Goal: Task Accomplishment & Management: Complete application form

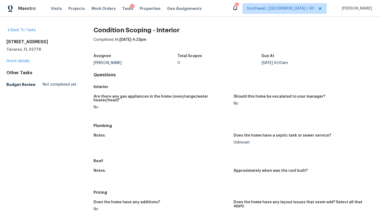
click at [17, 57] on div "138 Baytree Blvd Tavares, FL 32778 Home details" at bounding box center [41, 51] width 70 height 25
click at [17, 59] on div "138 Baytree Blvd Tavares, FL 32778 Home details" at bounding box center [41, 51] width 70 height 25
click at [8, 63] on link "Home details" at bounding box center [17, 61] width 23 height 4
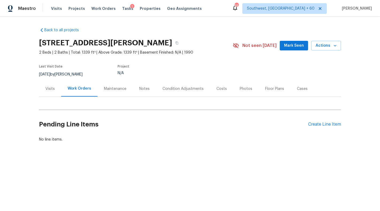
click at [50, 89] on div "Visits" at bounding box center [49, 88] width 9 height 5
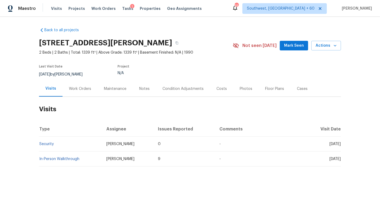
click at [63, 8] on div "Visits Projects Work Orders Tasks 1 Properties Geo Assignments" at bounding box center [129, 8] width 157 height 11
click at [54, 10] on span "Visits" at bounding box center [56, 8] width 11 height 5
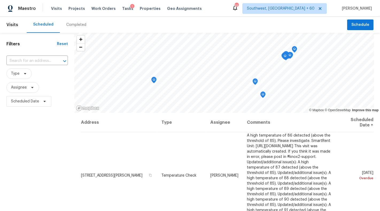
click at [76, 26] on div "Completed" at bounding box center [76, 24] width 20 height 5
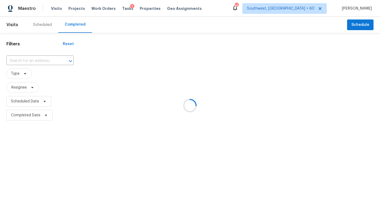
click at [28, 63] on div at bounding box center [190, 105] width 380 height 211
click at [25, 60] on div at bounding box center [190, 105] width 380 height 211
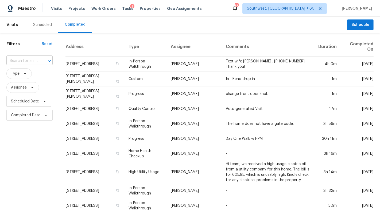
click at [23, 59] on input "text" at bounding box center [21, 61] width 31 height 8
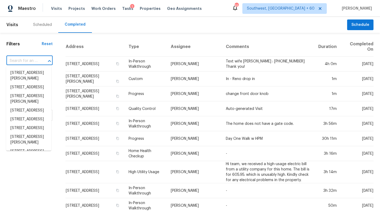
paste input "[STREET_ADDRESS]"
type input "[STREET_ADDRESS]"
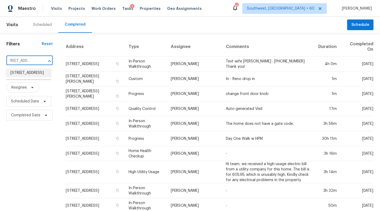
click at [27, 74] on li "[STREET_ADDRESS]" at bounding box center [28, 73] width 45 height 9
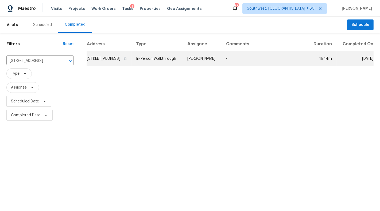
click at [259, 64] on td "-" at bounding box center [265, 58] width 86 height 15
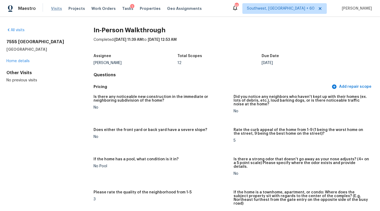
click at [57, 9] on span "Visits" at bounding box center [56, 8] width 11 height 5
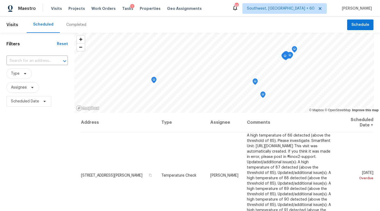
click at [71, 25] on div "Completed" at bounding box center [76, 24] width 20 height 5
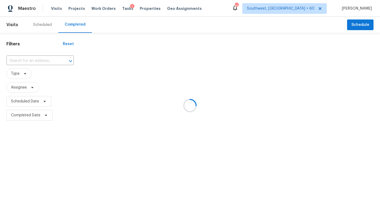
click at [13, 60] on div at bounding box center [190, 105] width 380 height 211
click at [11, 60] on div at bounding box center [190, 105] width 380 height 211
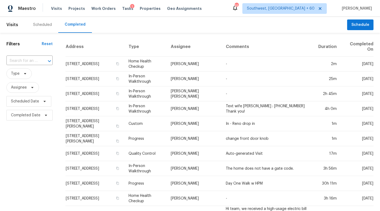
click at [11, 60] on input "text" at bounding box center [21, 61] width 31 height 8
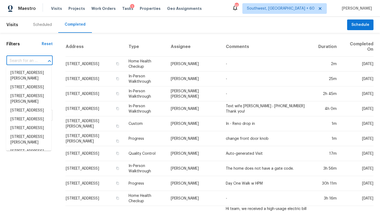
paste input "[STREET_ADDRESS]"
type input "[STREET_ADDRESS]"
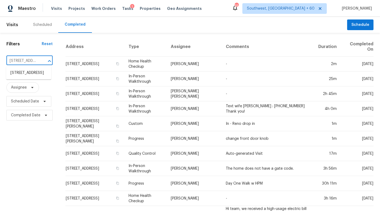
scroll to position [0, 40]
click at [27, 70] on li "[STREET_ADDRESS]" at bounding box center [28, 73] width 45 height 9
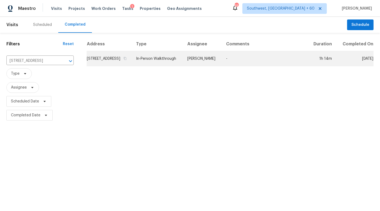
click at [271, 65] on td "-" at bounding box center [265, 58] width 86 height 15
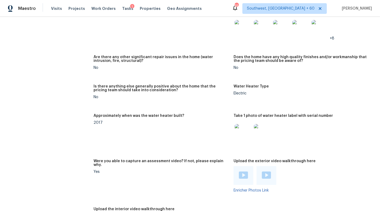
scroll to position [909, 0]
click at [195, 117] on figure "Approximately when was the water heater built? 2017" at bounding box center [164, 134] width 140 height 39
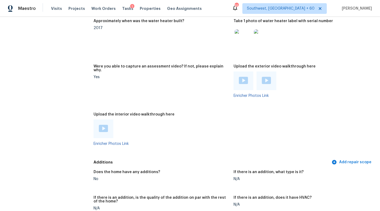
scroll to position [1001, 0]
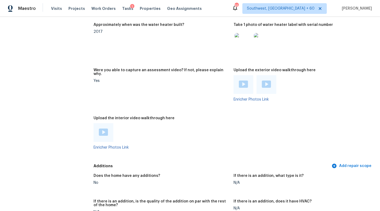
click at [243, 81] on img at bounding box center [243, 84] width 9 height 7
click at [106, 146] on link "Enricher Photos Link" at bounding box center [111, 148] width 35 height 4
click at [273, 76] on div at bounding box center [267, 84] width 20 height 19
click at [268, 81] on img at bounding box center [266, 84] width 9 height 7
click at [98, 146] on link "Enricher Photos Link" at bounding box center [111, 148] width 35 height 4
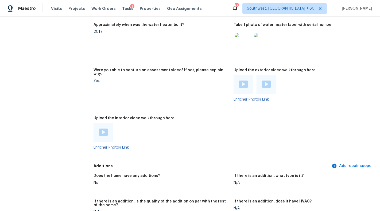
click at [103, 129] on img at bounding box center [103, 132] width 9 height 7
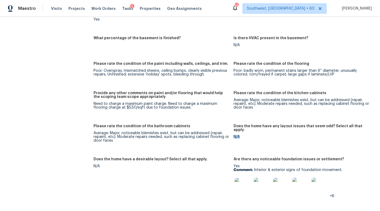
drag, startPoint x: 233, startPoint y: 124, endPoint x: 241, endPoint y: 124, distance: 7.8
click at [241, 135] on div "N/A" at bounding box center [302, 137] width 136 height 4
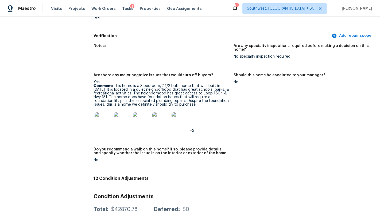
scroll to position [1197, 0]
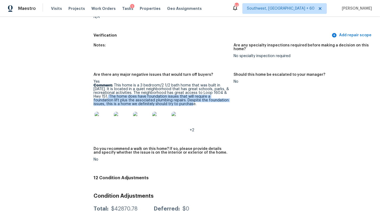
drag, startPoint x: 110, startPoint y: 85, endPoint x: 233, endPoint y: 93, distance: 123.2
click at [233, 93] on figure "Are there any major negative issues that would turn off buyers? Yes Comment: Th…" at bounding box center [164, 107] width 140 height 68
click at [104, 112] on img at bounding box center [103, 120] width 17 height 17
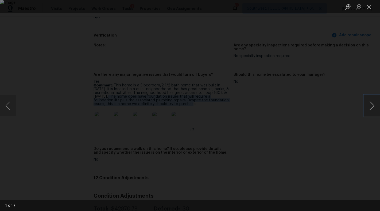
click at [375, 107] on button "Next image" at bounding box center [372, 105] width 16 height 21
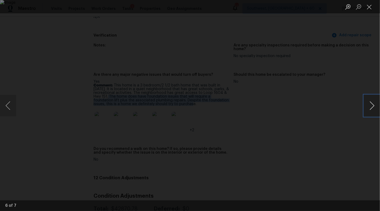
click at [375, 107] on button "Next image" at bounding box center [372, 105] width 16 height 21
click at [371, 5] on button "Close lightbox" at bounding box center [369, 6] width 11 height 9
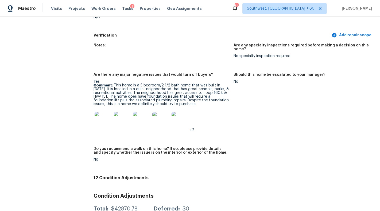
click at [329, 110] on figure "Should this home be escalated to your manager? No" at bounding box center [304, 107] width 140 height 68
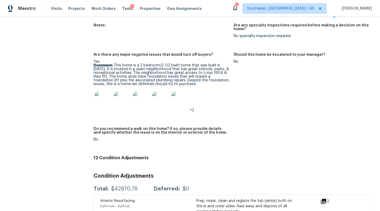
click at [277, 118] on div "Notes: Are any specialty inspections required before making a decision on this …" at bounding box center [234, 86] width 280 height 133
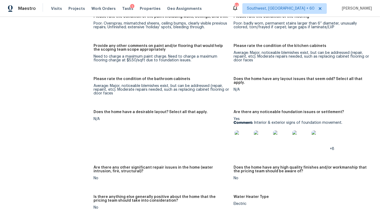
scroll to position [800, 0]
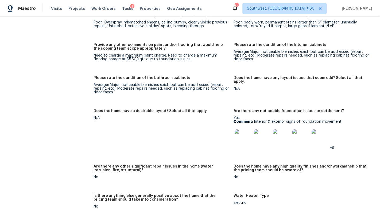
click at [237, 130] on img at bounding box center [243, 138] width 17 height 17
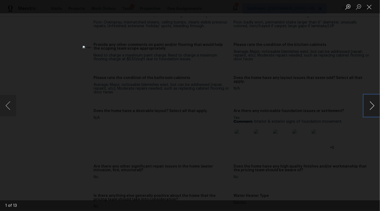
click at [375, 105] on button "Next image" at bounding box center [372, 105] width 16 height 21
click at [10, 110] on button "Previous image" at bounding box center [8, 105] width 16 height 21
click at [373, 108] on button "Next image" at bounding box center [372, 105] width 16 height 21
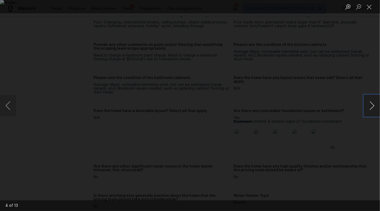
click at [373, 108] on button "Next image" at bounding box center [372, 105] width 16 height 21
click at [369, 8] on button "Close lightbox" at bounding box center [369, 6] width 11 height 9
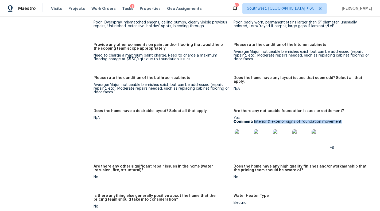
drag, startPoint x: 254, startPoint y: 110, endPoint x: 344, endPoint y: 110, distance: 89.8
click at [344, 120] on p "Comment: Interior & exterior signs of foundation movement." at bounding box center [302, 122] width 136 height 4
copy p "Interior & exterior signs of foundation movement."
click at [243, 130] on img at bounding box center [243, 138] width 17 height 17
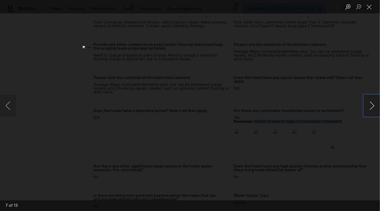
click at [373, 107] on button "Next image" at bounding box center [372, 105] width 16 height 21
click at [369, 4] on button "Close lightbox" at bounding box center [369, 6] width 11 height 9
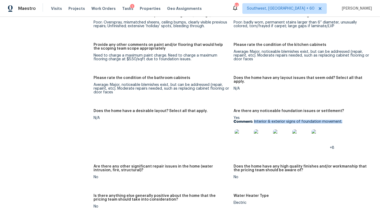
click at [240, 130] on img at bounding box center [243, 138] width 17 height 17
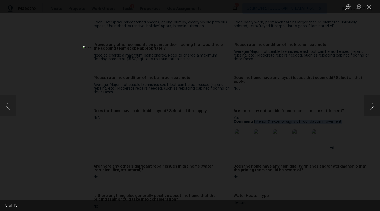
click at [372, 108] on button "Next image" at bounding box center [372, 105] width 16 height 21
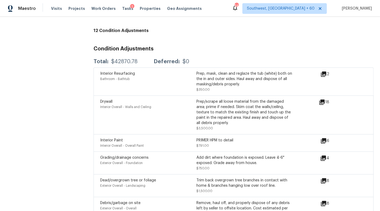
scroll to position [1322, 0]
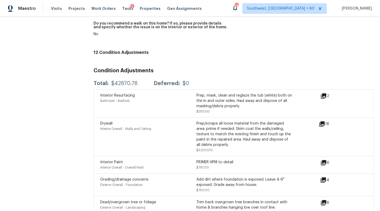
click at [325, 94] on icon at bounding box center [323, 96] width 5 height 5
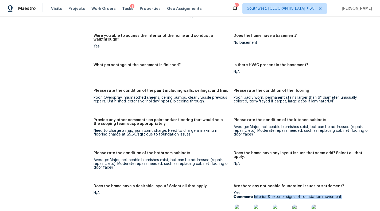
scroll to position [726, 0]
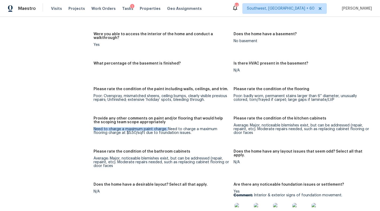
drag, startPoint x: 95, startPoint y: 117, endPoint x: 168, endPoint y: 119, distance: 73.6
click at [168, 128] on div "Need to charge a maximum paint charge. Need to charge a maximum flooring charge…" at bounding box center [162, 131] width 136 height 7
click at [170, 136] on div "Notes: Living Room Photos Kitchen Photos Main Bedroom Photos Bathroom Photos +1…" at bounding box center [234, 164] width 280 height 543
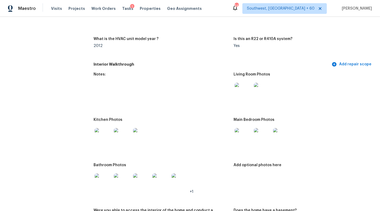
scroll to position [564, 0]
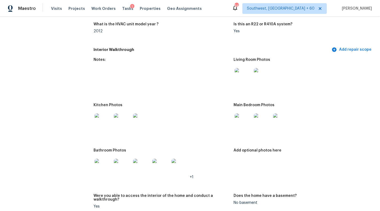
click at [242, 114] on img at bounding box center [243, 122] width 17 height 17
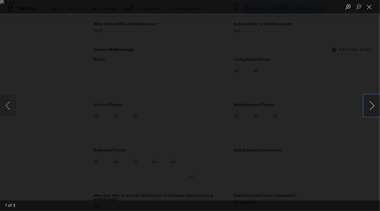
click at [369, 106] on button "Next image" at bounding box center [372, 105] width 16 height 21
click at [375, 114] on button "Next image" at bounding box center [372, 105] width 16 height 21
click at [369, 7] on button "Close lightbox" at bounding box center [369, 6] width 11 height 9
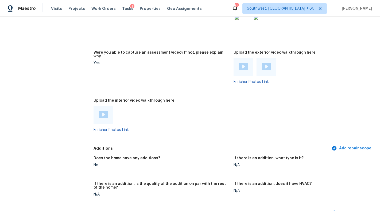
scroll to position [1018, 0]
click at [244, 64] on img at bounding box center [243, 67] width 9 height 7
click at [263, 64] on img at bounding box center [266, 67] width 9 height 7
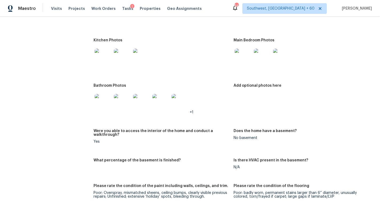
scroll to position [627, 0]
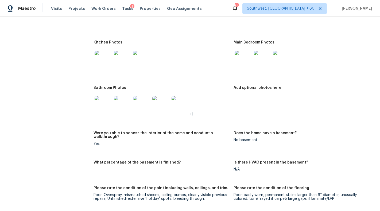
click at [113, 93] on div at bounding box center [122, 105] width 19 height 24
click at [106, 96] on img at bounding box center [103, 104] width 17 height 17
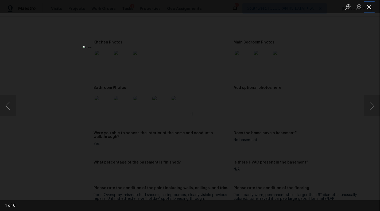
click at [371, 5] on button "Close lightbox" at bounding box center [369, 6] width 11 height 9
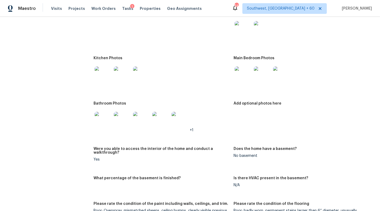
scroll to position [601, 0]
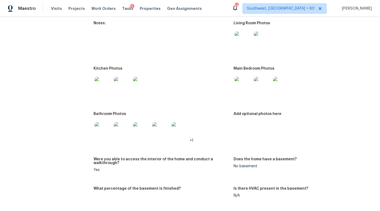
click at [101, 122] on img at bounding box center [103, 130] width 17 height 17
click at [101, 77] on img at bounding box center [103, 85] width 17 height 17
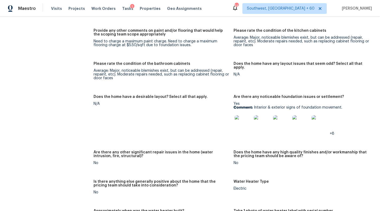
scroll to position [813, 0]
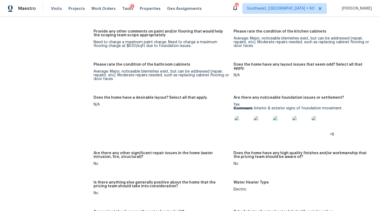
click at [238, 116] on img at bounding box center [243, 124] width 17 height 17
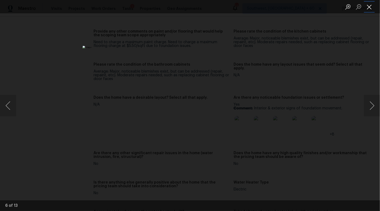
click at [373, 9] on button "Close lightbox" at bounding box center [369, 6] width 11 height 9
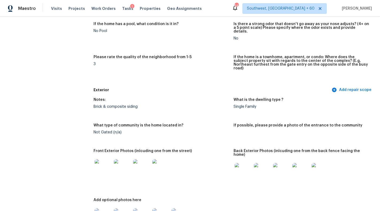
scroll to position [0, 0]
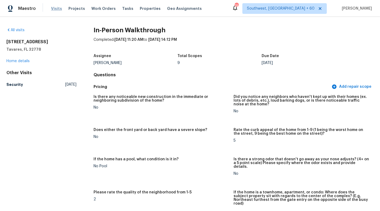
click at [52, 9] on span "Visits" at bounding box center [56, 8] width 11 height 5
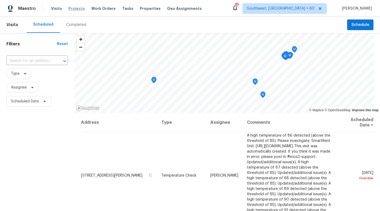
click at [79, 10] on span "Projects" at bounding box center [76, 8] width 17 height 5
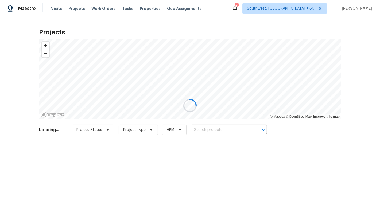
click at [127, 8] on div at bounding box center [190, 105] width 380 height 211
click at [122, 8] on div at bounding box center [190, 105] width 380 height 211
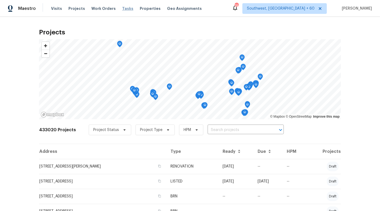
click at [122, 9] on span "Tasks" at bounding box center [127, 9] width 11 height 4
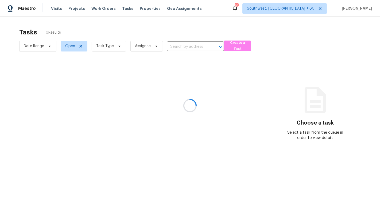
click at [178, 45] on div at bounding box center [190, 105] width 380 height 211
click at [177, 47] on div at bounding box center [190, 105] width 380 height 211
click at [176, 47] on div at bounding box center [190, 105] width 380 height 211
click at [173, 47] on div at bounding box center [190, 105] width 380 height 211
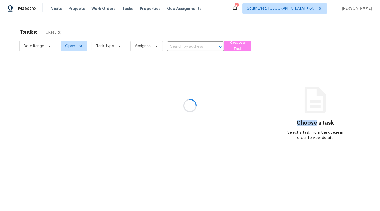
click at [173, 47] on div at bounding box center [190, 105] width 380 height 211
click at [171, 47] on div at bounding box center [190, 105] width 380 height 211
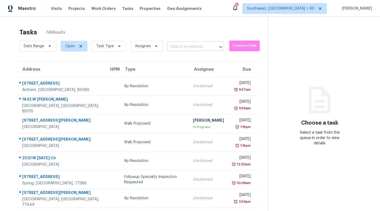
click at [174, 50] on input "text" at bounding box center [188, 47] width 42 height 8
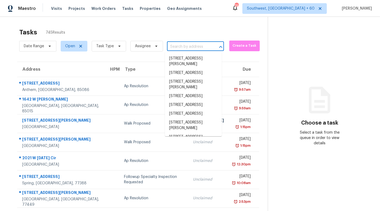
paste input "[STREET_ADDRESS]"
type input "[STREET_ADDRESS]"
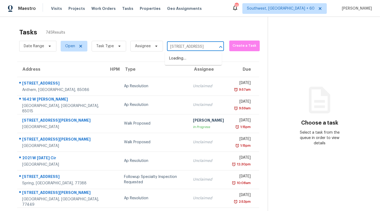
scroll to position [0, 28]
click at [187, 61] on li "[STREET_ADDRESS]" at bounding box center [193, 58] width 57 height 9
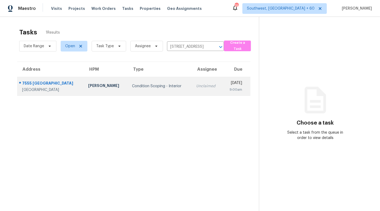
click at [223, 87] on td "[DATE] 9:00am" at bounding box center [237, 86] width 28 height 19
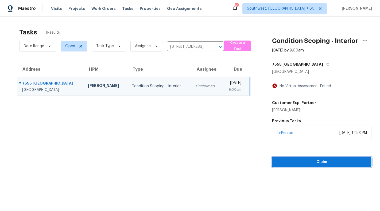
click at [318, 165] on span "Claim" at bounding box center [321, 162] width 91 height 7
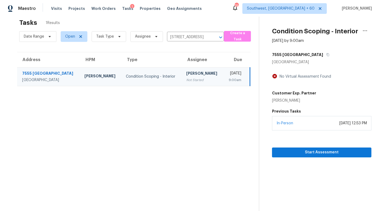
scroll to position [17, 0]
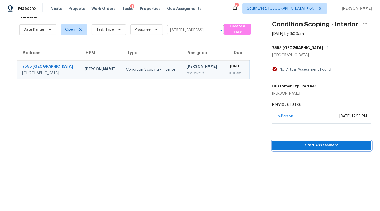
click at [319, 145] on span "Start Assessment" at bounding box center [321, 145] width 91 height 7
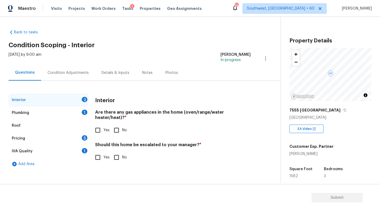
click at [115, 125] on input "No" at bounding box center [116, 130] width 11 height 11
checkbox input "true"
click at [116, 153] on input "No" at bounding box center [116, 157] width 11 height 11
checkbox input "true"
click at [37, 112] on div "Plumbing 1" at bounding box center [49, 113] width 80 height 13
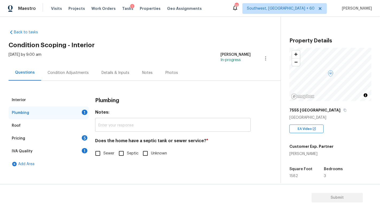
click at [133, 127] on input "text" at bounding box center [173, 125] width 156 height 13
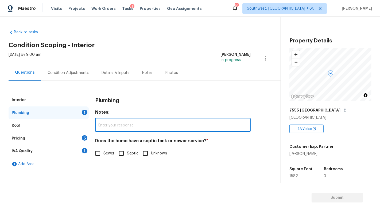
click at [100, 153] on input "Sewer" at bounding box center [97, 153] width 11 height 11
checkbox input "true"
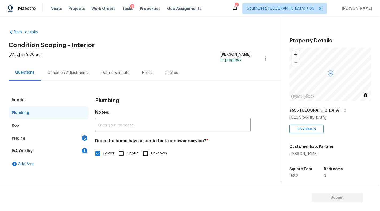
click at [21, 126] on div "Roof" at bounding box center [49, 125] width 80 height 13
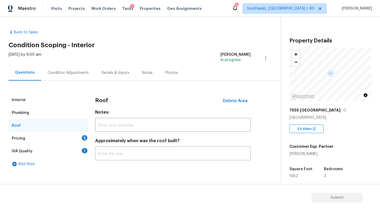
click at [27, 113] on div "Plumbing" at bounding box center [20, 112] width 17 height 5
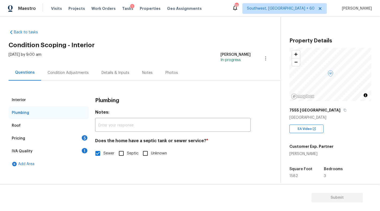
click at [28, 125] on div "Roof" at bounding box center [49, 125] width 80 height 13
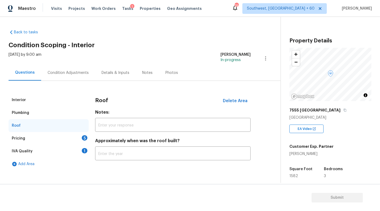
click at [20, 139] on div "Pricing" at bounding box center [18, 138] width 13 height 5
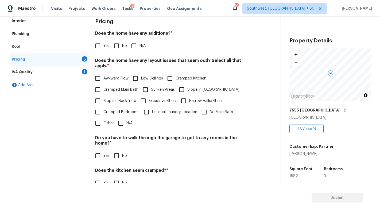
scroll to position [77, 0]
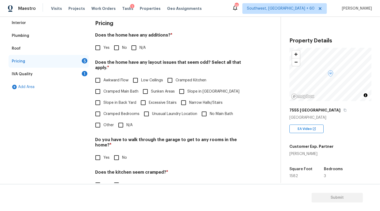
click at [16, 51] on div "Roof" at bounding box center [49, 48] width 80 height 13
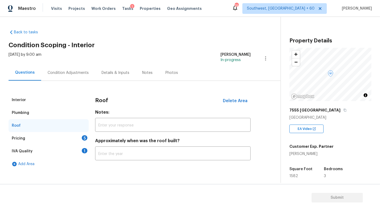
scroll to position [0, 0]
click at [18, 138] on div "Pricing" at bounding box center [18, 138] width 13 height 5
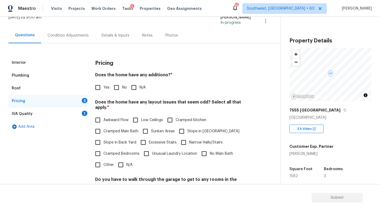
scroll to position [45, 0]
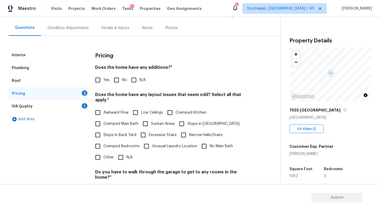
click at [116, 82] on input "No" at bounding box center [116, 80] width 11 height 11
checkbox input "true"
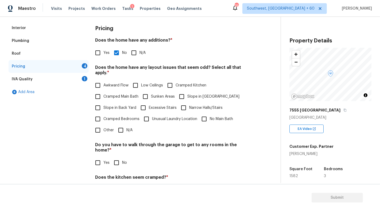
scroll to position [82, 0]
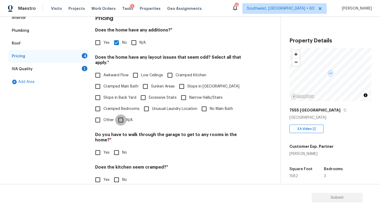
click at [119, 115] on input "N/A" at bounding box center [120, 120] width 11 height 11
checkbox input "true"
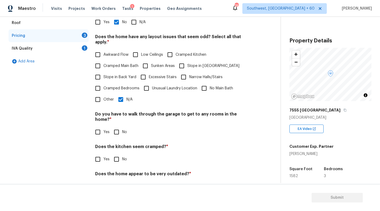
scroll to position [109, 0]
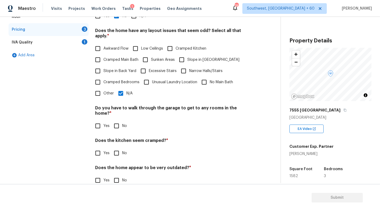
click at [171, 43] on input "Cramped Kitchen" at bounding box center [169, 48] width 11 height 11
checkbox input "true"
click at [121, 88] on input "N/A" at bounding box center [120, 93] width 11 height 11
checkbox input "false"
click at [115, 148] on input "No" at bounding box center [116, 153] width 11 height 11
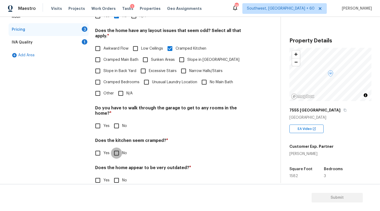
checkbox input "true"
click at [120, 90] on input "N/A" at bounding box center [120, 93] width 11 height 11
checkbox input "true"
click at [119, 148] on input "No" at bounding box center [116, 153] width 11 height 11
checkbox input "false"
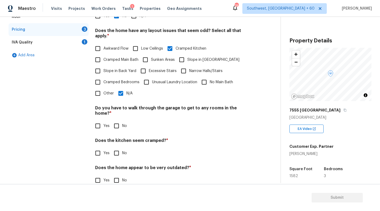
click at [119, 121] on input "No" at bounding box center [116, 126] width 11 height 11
checkbox input "true"
click at [120, 148] on input "No" at bounding box center [116, 153] width 11 height 11
checkbox input "true"
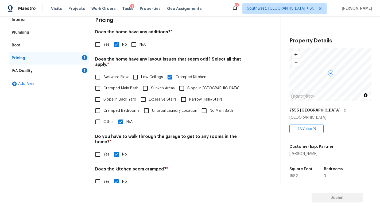
click at [170, 72] on input "Cramped Kitchen" at bounding box center [169, 77] width 11 height 11
checkbox input "false"
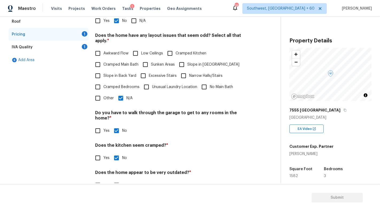
scroll to position [109, 0]
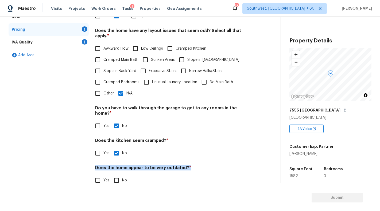
drag, startPoint x: 95, startPoint y: 158, endPoint x: 186, endPoint y: 158, distance: 91.4
click at [186, 158] on div "Interior Plumbing Roof Pricing 1 IVA Quality 1 Add Area Pricing Does the home h…" at bounding box center [138, 89] width 259 height 208
click at [124, 165] on h4 "Does the home appear to be very outdated? *" at bounding box center [173, 168] width 156 height 7
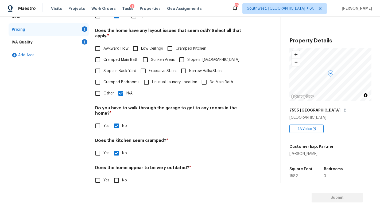
click at [197, 148] on div "Yes No" at bounding box center [173, 153] width 156 height 11
drag, startPoint x: 99, startPoint y: 157, endPoint x: 190, endPoint y: 157, distance: 90.6
click at [190, 165] on h4 "Does the home appear to be very outdated? *" at bounding box center [173, 168] width 156 height 7
click at [189, 165] on h4 "Does the home appear to be very outdated? *" at bounding box center [173, 168] width 156 height 7
drag, startPoint x: 94, startPoint y: 156, endPoint x: 177, endPoint y: 156, distance: 82.3
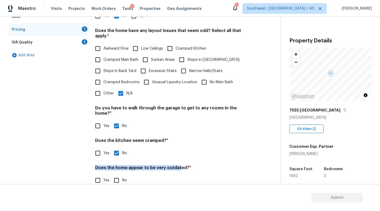
click at [177, 156] on div "Interior Plumbing Roof Pricing 1 IVA Quality 1 Add Area Pricing Does the home h…" at bounding box center [138, 89] width 259 height 208
click at [116, 175] on input "No" at bounding box center [116, 180] width 11 height 11
checkbox input "true"
click at [41, 126] on div "Interior Plumbing Roof Pricing IVA Quality 1 Add Area" at bounding box center [49, 89] width 80 height 208
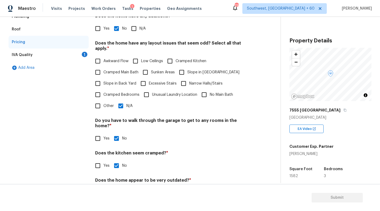
click at [33, 56] on div "IVA Quality 1" at bounding box center [49, 55] width 80 height 13
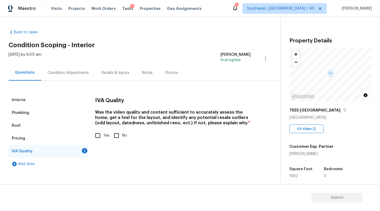
scroll to position [0, 0]
click at [100, 137] on input "Yes" at bounding box center [97, 135] width 11 height 11
checkbox input "true"
click at [73, 75] on div "Condition Adjustments" at bounding box center [68, 72] width 41 height 5
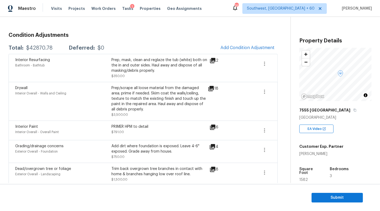
scroll to position [67, 0]
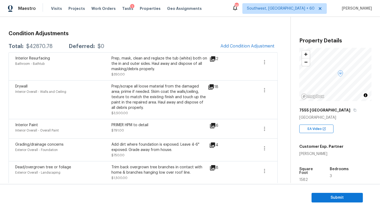
click at [164, 96] on div "Prep/scrape all loose material from the damaged area; prime if needed. Skim coa…" at bounding box center [159, 97] width 96 height 27
click at [214, 87] on div "18" at bounding box center [222, 87] width 28 height 6
click at [210, 87] on icon at bounding box center [211, 86] width 5 height 5
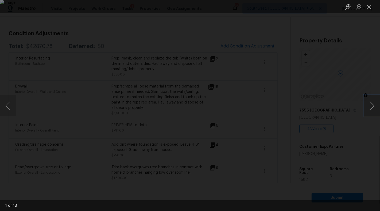
click at [372, 105] on button "Next image" at bounding box center [372, 105] width 16 height 21
click at [373, 105] on button "Next image" at bounding box center [372, 105] width 16 height 21
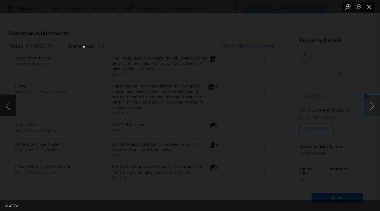
click at [373, 105] on button "Next image" at bounding box center [372, 105] width 16 height 21
click at [372, 106] on button "Next image" at bounding box center [372, 105] width 16 height 21
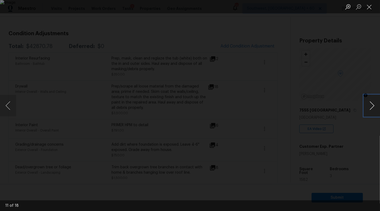
click at [372, 106] on button "Next image" at bounding box center [372, 105] width 16 height 21
click at [371, 106] on button "Next image" at bounding box center [372, 105] width 16 height 21
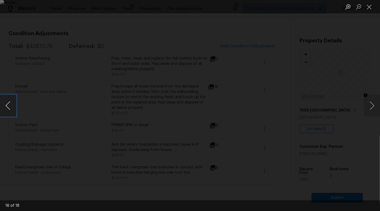
click at [5, 109] on button "Previous image" at bounding box center [8, 105] width 16 height 21
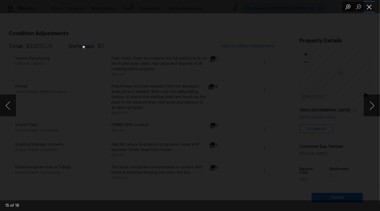
click at [370, 9] on button "Close lightbox" at bounding box center [369, 6] width 11 height 9
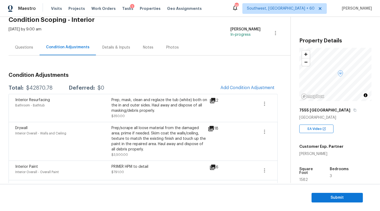
scroll to position [0, 0]
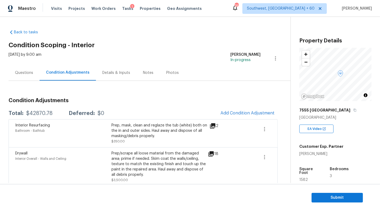
click at [20, 75] on div "Questions" at bounding box center [24, 72] width 18 height 5
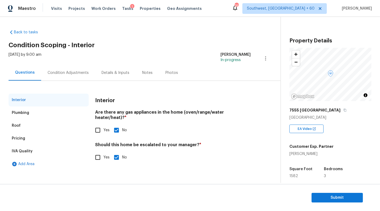
click at [18, 126] on div "Roof" at bounding box center [16, 125] width 9 height 5
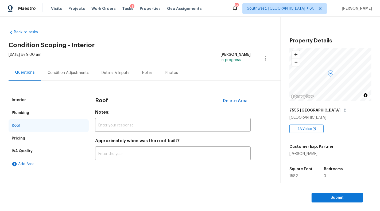
click at [20, 115] on div "Plumbing" at bounding box center [20, 112] width 17 height 5
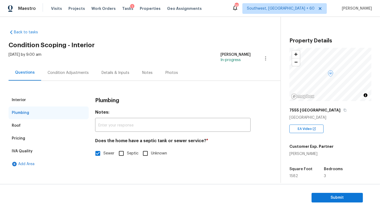
click at [18, 101] on div "Interior" at bounding box center [19, 100] width 14 height 5
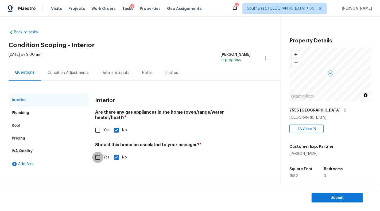
click at [98, 152] on input "Yes" at bounding box center [97, 157] width 11 height 11
checkbox input "true"
checkbox input "false"
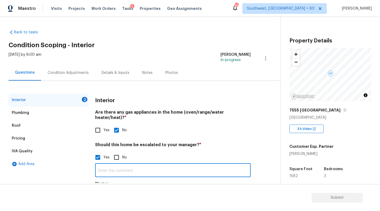
click at [118, 165] on input "text" at bounding box center [173, 171] width 156 height 13
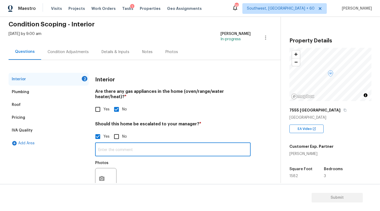
scroll to position [33, 0]
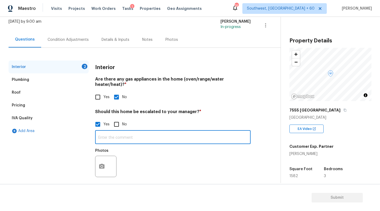
click at [129, 130] on div "​ Photos" at bounding box center [173, 155] width 156 height 51
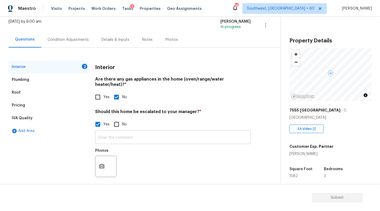
click at [133, 132] on input "text" at bounding box center [173, 138] width 156 height 13
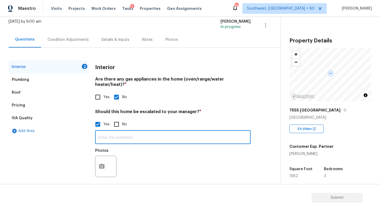
paste input "Interior & exterior signs of foundation movement."
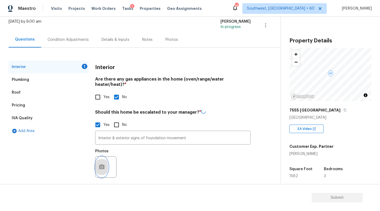
click at [105, 164] on icon "button" at bounding box center [102, 167] width 6 height 6
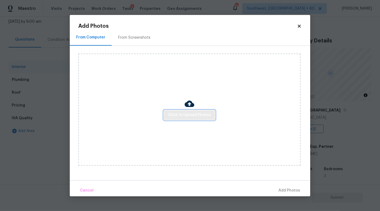
click at [181, 116] on span "Click to Upload Photos" at bounding box center [189, 115] width 43 height 7
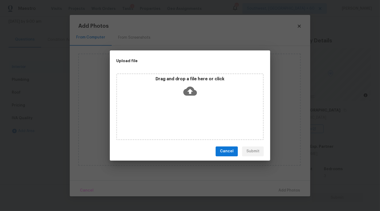
click at [193, 90] on icon at bounding box center [190, 91] width 14 height 9
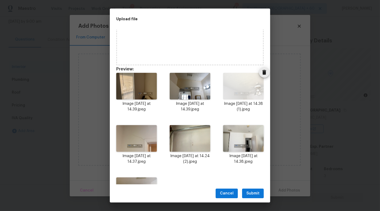
scroll to position [72, 0]
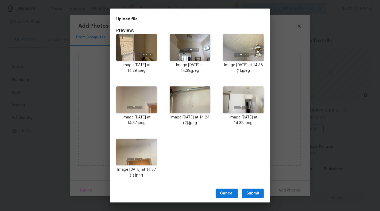
click at [251, 195] on span "Submit" at bounding box center [252, 194] width 13 height 7
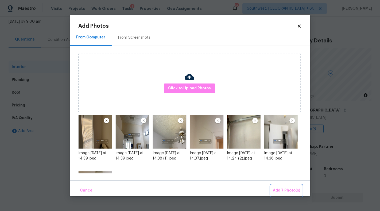
click at [283, 191] on span "Add 7 Photo(s)" at bounding box center [286, 191] width 27 height 7
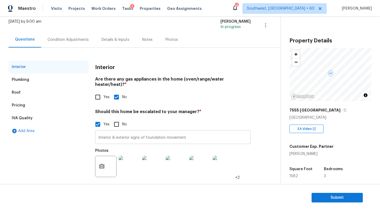
click at [190, 132] on input "Interior & exterior signs of foundation movement" at bounding box center [173, 138] width 156 height 13
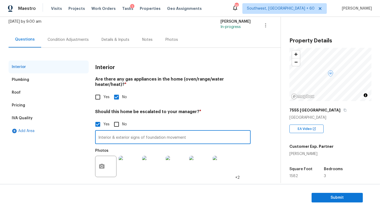
type input "Interior & exterior signs of foundation movement"
click at [67, 43] on div "Condition Adjustments" at bounding box center [68, 40] width 54 height 16
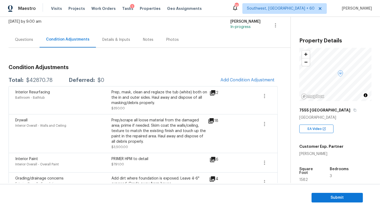
click at [113, 42] on div "Details & Inputs" at bounding box center [116, 40] width 41 height 16
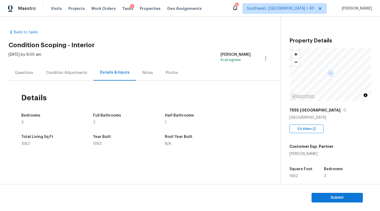
click at [149, 74] on div "Notes" at bounding box center [147, 72] width 10 height 5
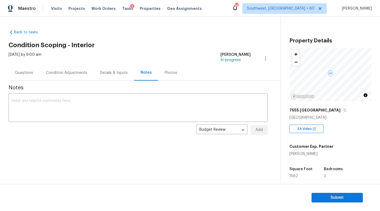
click at [174, 75] on div "Photos" at bounding box center [170, 73] width 25 height 16
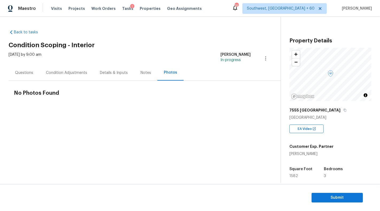
click at [21, 68] on div "Questions" at bounding box center [24, 73] width 31 height 16
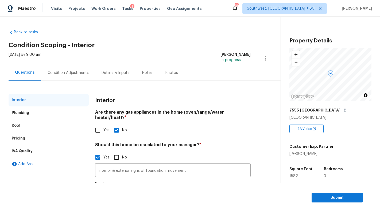
click at [64, 71] on div "Condition Adjustments" at bounding box center [68, 72] width 41 height 5
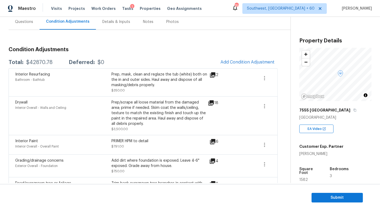
scroll to position [51, 0]
click at [230, 58] on button "Add Condition Adjustment" at bounding box center [247, 61] width 60 height 11
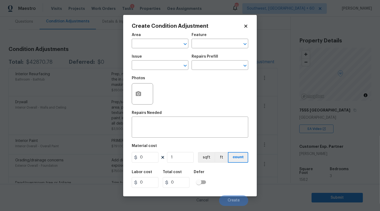
click at [241, 26] on h2 "Create Condition Adjustment" at bounding box center [188, 26] width 112 height 5
click at [159, 43] on input "text" at bounding box center [153, 44] width 42 height 8
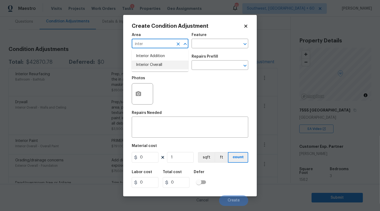
click at [161, 67] on li "Interior Overall" at bounding box center [160, 65] width 57 height 9
type input "Interior Overall"
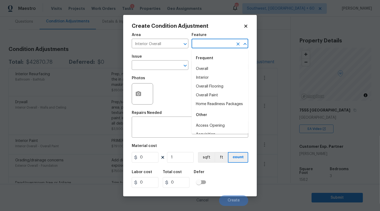
click at [211, 45] on input "text" at bounding box center [213, 44] width 42 height 8
click at [179, 43] on icon "Clear" at bounding box center [178, 44] width 3 height 3
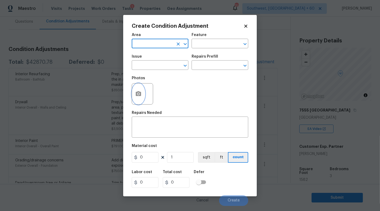
click at [143, 99] on button "button" at bounding box center [138, 94] width 13 height 21
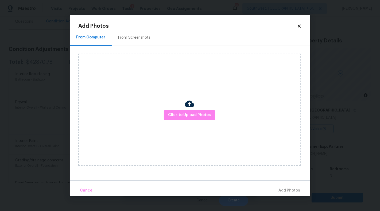
click at [187, 110] on div at bounding box center [190, 104] width 10 height 11
click at [187, 114] on span "Click to Upload Photos" at bounding box center [189, 115] width 43 height 7
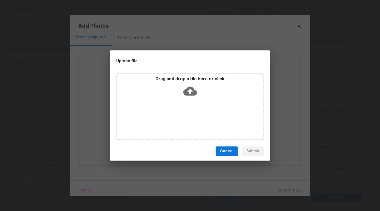
click at [192, 88] on icon at bounding box center [190, 91] width 14 height 9
click at [190, 90] on icon at bounding box center [190, 91] width 14 height 14
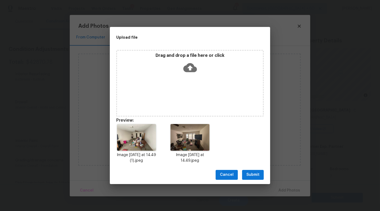
click at [259, 176] on span "Submit" at bounding box center [252, 175] width 13 height 7
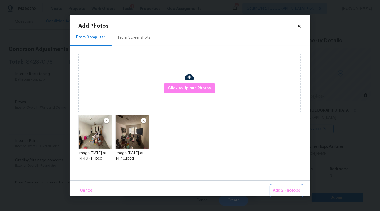
click at [283, 191] on span "Add 2 Photo(s)" at bounding box center [286, 191] width 27 height 7
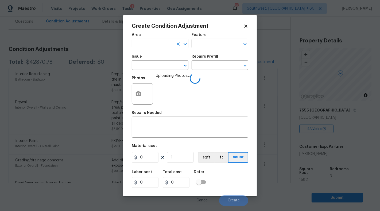
click at [157, 47] on input "text" at bounding box center [153, 44] width 42 height 8
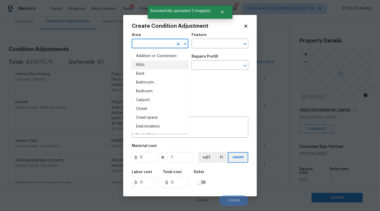
type input "e"
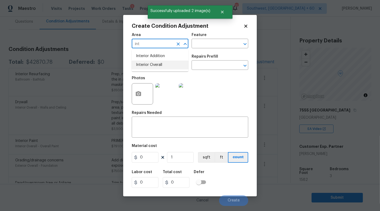
click at [159, 65] on li "Interior Overall" at bounding box center [160, 65] width 57 height 9
type input "Interior Overall"
click at [204, 46] on input "text" at bounding box center [213, 44] width 42 height 8
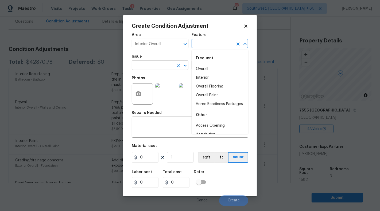
click at [155, 64] on input "text" at bounding box center [153, 66] width 42 height 8
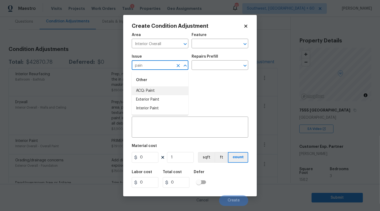
click at [152, 88] on li "ACQ: Paint" at bounding box center [160, 91] width 57 height 9
type input "ACQ: Paint"
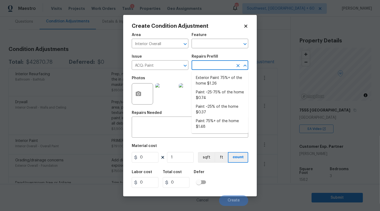
click at [204, 66] on input "text" at bounding box center [213, 66] width 42 height 8
click at [233, 125] on li "Paint 75%+ of the home $1.48" at bounding box center [220, 124] width 57 height 14
type input "Acquisition"
type textarea "Acquisition Scope: 75%+ of the home will likely require interior paint"
type input "1.48"
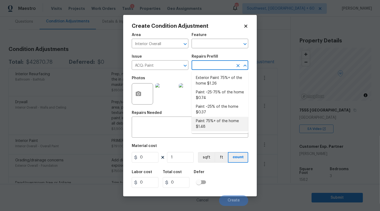
type input "1.48"
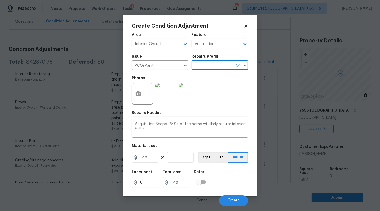
click at [221, 68] on input "text" at bounding box center [213, 66] width 42 height 8
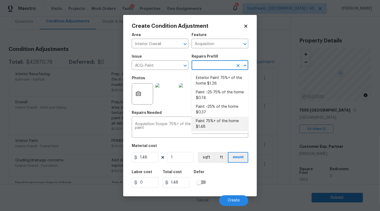
click at [235, 125] on li "Paint 75%+ of the home $1.48" at bounding box center [220, 124] width 57 height 14
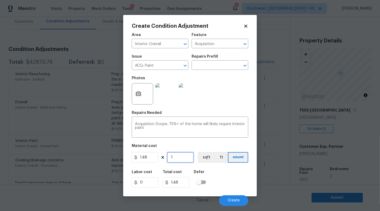
click at [176, 159] on input "1" at bounding box center [180, 157] width 27 height 11
type input "15"
type input "22.2"
type input "158"
type input "233.84"
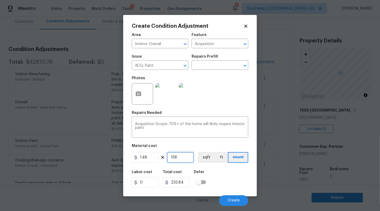
type input "1582"
type input "2341.36"
type input "1582"
click at [217, 134] on div "Acquisition Scope: 75%+ of the home will likely require interior paint x ​" at bounding box center [190, 128] width 117 height 20
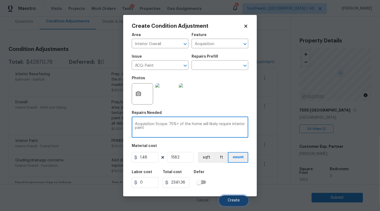
click at [232, 202] on span "Create" at bounding box center [234, 201] width 12 height 4
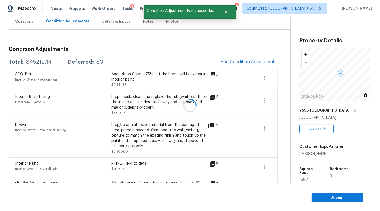
scroll to position [74, 0]
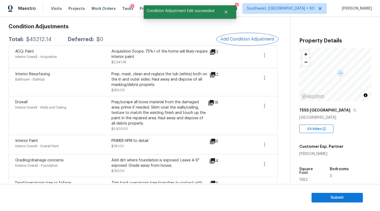
click at [250, 40] on span "Add Condition Adjustment" at bounding box center [248, 39] width 54 height 5
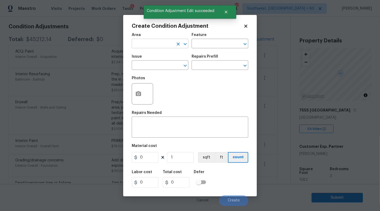
click at [168, 46] on input "text" at bounding box center [153, 44] width 42 height 8
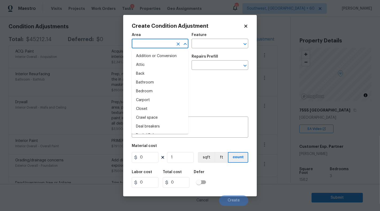
click at [149, 46] on input "text" at bounding box center [153, 44] width 42 height 8
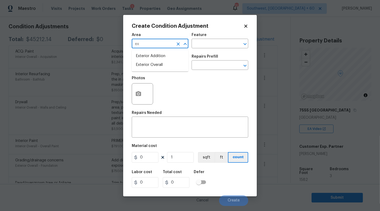
type input "e"
click at [153, 64] on li "Interior Overall" at bounding box center [160, 65] width 57 height 9
type input "Interior Overall"
click at [205, 48] on input "text" at bounding box center [213, 44] width 42 height 8
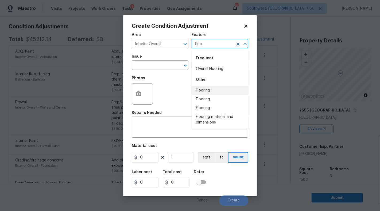
click at [210, 91] on li "Flooring" at bounding box center [220, 90] width 57 height 9
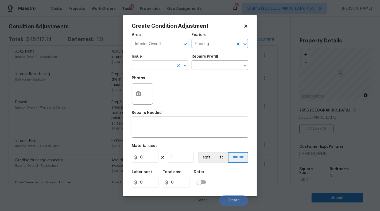
type input "Flooring"
click at [144, 69] on input "text" at bounding box center [153, 66] width 42 height 8
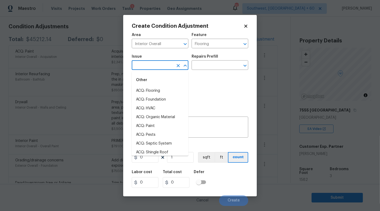
click at [148, 90] on li "ACQ: Flooring" at bounding box center [160, 91] width 57 height 9
type input "ACQ: Flooring"
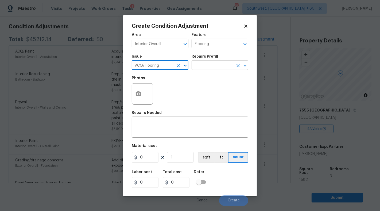
click at [202, 66] on input "text" at bounding box center [213, 66] width 42 height 8
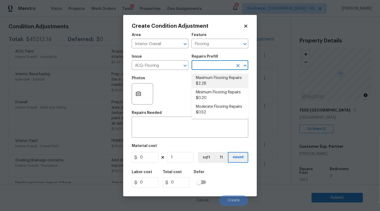
click at [232, 82] on li "Maximum Flooring Repairs $2.28" at bounding box center [220, 81] width 57 height 14
type input "Acquisition"
type textarea "Acquisition Scope: Maximum flooring repairs"
type input "2.28"
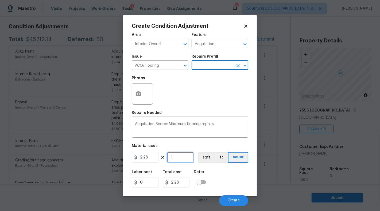
click at [181, 163] on input "1" at bounding box center [180, 157] width 27 height 11
drag, startPoint x: 140, startPoint y: 158, endPoint x: 157, endPoint y: 158, distance: 17.1
click at [157, 158] on input "2.28" at bounding box center [145, 157] width 27 height 11
click at [182, 160] on input "1" at bounding box center [180, 157] width 27 height 11
drag, startPoint x: 142, startPoint y: 157, endPoint x: 153, endPoint y: 157, distance: 10.2
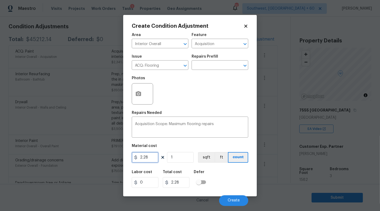
click at [153, 157] on input "2.28" at bounding box center [145, 157] width 27 height 11
click at [177, 162] on input "1" at bounding box center [180, 157] width 27 height 11
type input "15"
type input "34.199999999999996"
type input "158"
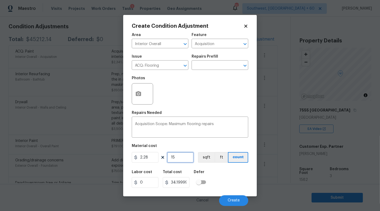
type input "360.23999999999995"
type input "1582"
type input "3606.9599999999996"
type input "1582"
drag, startPoint x: 139, startPoint y: 159, endPoint x: 159, endPoint y: 159, distance: 19.8
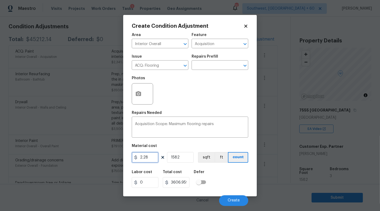
click at [159, 159] on div "2.28 1582 sqft ft count" at bounding box center [190, 157] width 117 height 11
type input "5.5"
type input "8701"
click at [232, 135] on div "Acquisition Scope: Maximum flooring repairs x ​" at bounding box center [190, 128] width 117 height 20
click at [153, 155] on input "5.5" at bounding box center [145, 157] width 27 height 11
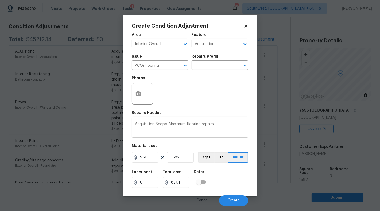
type input "5.5"
click at [230, 128] on textarea "Acquisition Scope: Maximum flooring repairs" at bounding box center [190, 127] width 110 height 11
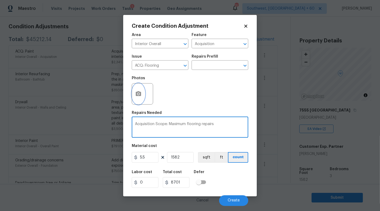
click at [142, 95] on button "button" at bounding box center [138, 94] width 13 height 21
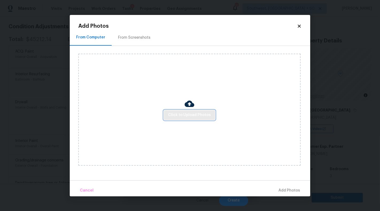
click at [190, 115] on span "Click to Upload Photos" at bounding box center [189, 115] width 43 height 7
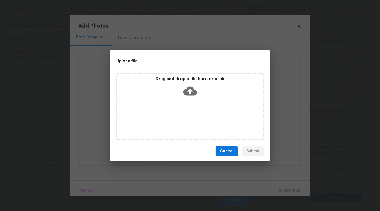
click at [195, 87] on icon at bounding box center [190, 91] width 14 height 14
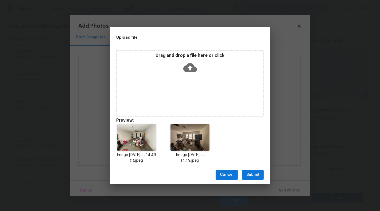
click at [257, 178] on span "Submit" at bounding box center [252, 175] width 13 height 7
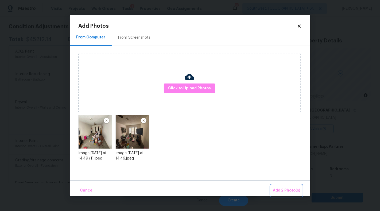
click at [283, 191] on span "Add 2 Photo(s)" at bounding box center [286, 191] width 27 height 7
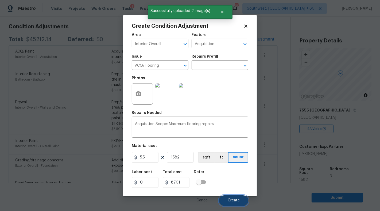
click at [232, 201] on span "Create" at bounding box center [234, 201] width 12 height 4
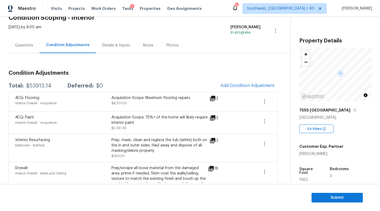
scroll to position [17, 0]
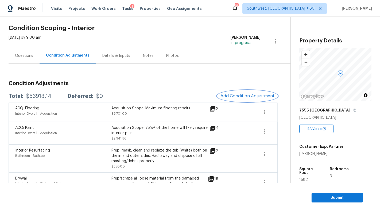
click at [250, 98] on span "Add Condition Adjustment" at bounding box center [248, 96] width 54 height 5
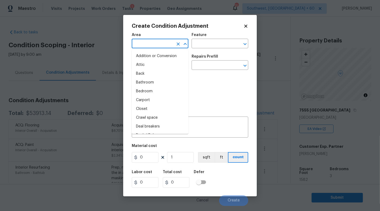
scroll to position [17, 0]
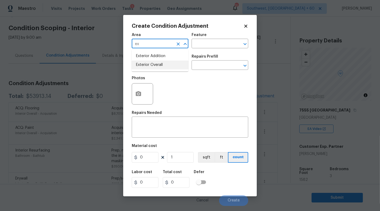
click at [157, 66] on li "Exterior Overall" at bounding box center [160, 65] width 57 height 9
type input "Exterior Overall"
click at [201, 44] on input "text" at bounding box center [213, 44] width 42 height 8
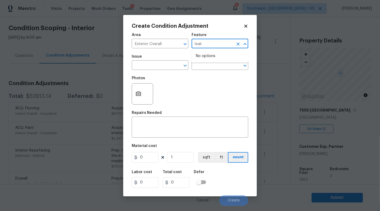
click at [201, 44] on input "leak" at bounding box center [213, 44] width 42 height 8
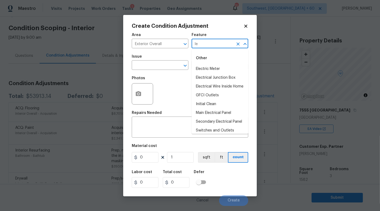
type input "l"
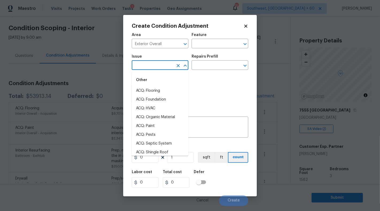
click at [169, 67] on input "text" at bounding box center [153, 66] width 42 height 8
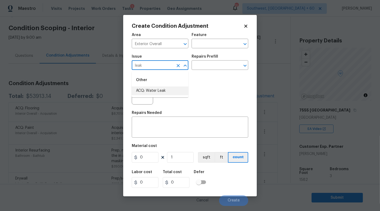
click at [169, 93] on li "ACQ: Water Leak" at bounding box center [160, 91] width 57 height 9
type input "ACQ: Water Leak"
click at [207, 65] on input "text" at bounding box center [213, 66] width 42 height 8
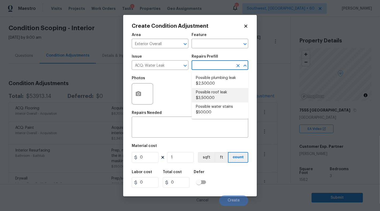
click at [223, 97] on li "Possible roof leak $3,500.00" at bounding box center [220, 95] width 57 height 14
type input "Acquisition"
type input "3500"
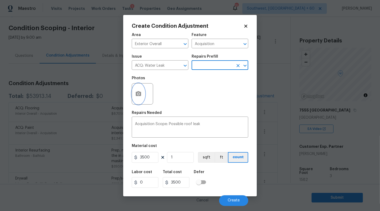
click at [139, 94] on circle "button" at bounding box center [139, 94] width 2 height 2
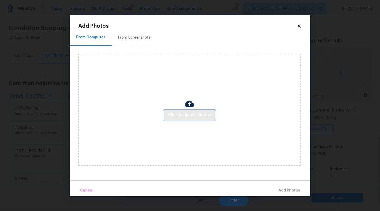
click at [195, 117] on span "Click to Upload Photos" at bounding box center [189, 115] width 43 height 7
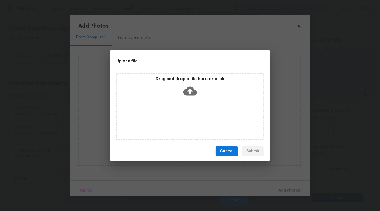
click at [196, 85] on icon at bounding box center [190, 91] width 14 height 14
click at [195, 94] on icon at bounding box center [190, 91] width 14 height 9
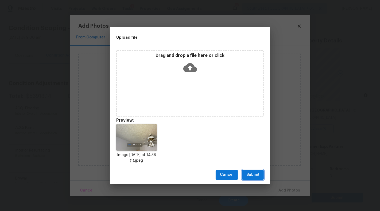
click at [253, 176] on span "Submit" at bounding box center [252, 175] width 13 height 7
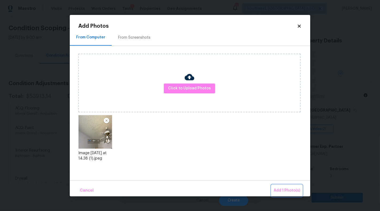
click at [287, 186] on button "Add 1 Photo(s)" at bounding box center [287, 190] width 31 height 11
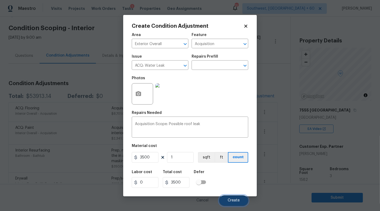
click at [231, 199] on span "Create" at bounding box center [234, 201] width 12 height 4
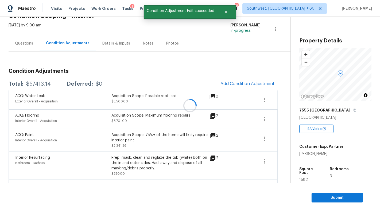
scroll to position [36, 0]
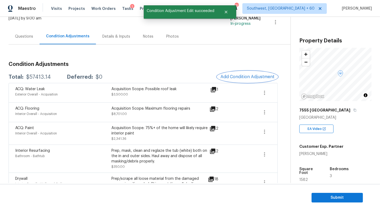
click at [240, 76] on span "Add Condition Adjustment" at bounding box center [248, 77] width 54 height 5
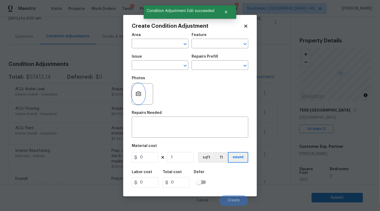
click at [140, 94] on icon "button" at bounding box center [138, 93] width 5 height 5
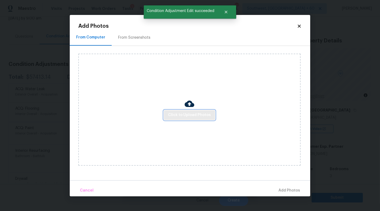
click at [179, 113] on span "Click to Upload Photos" at bounding box center [189, 115] width 43 height 7
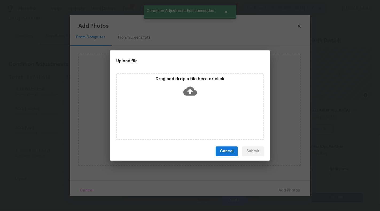
click at [186, 94] on icon at bounding box center [190, 91] width 14 height 9
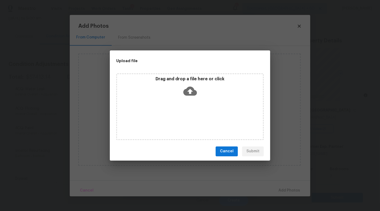
click at [300, 28] on div "Upload file Drag and drop a file here or click Cancel Submit" at bounding box center [190, 105] width 380 height 211
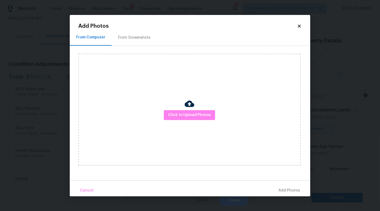
click at [300, 28] on icon at bounding box center [299, 26] width 5 height 5
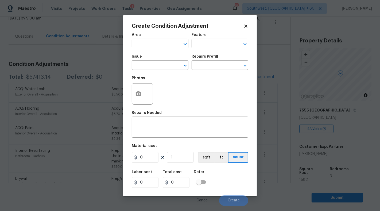
click at [96, 58] on body "Maestro Visits Projects Work Orders Tasks 1 Properties Geo Assignments 753 Sout…" at bounding box center [190, 105] width 380 height 211
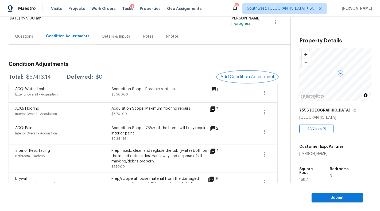
click at [249, 74] on button "Add Condition Adjustment" at bounding box center [247, 76] width 60 height 11
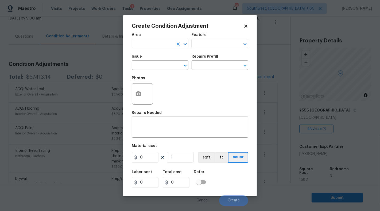
click at [148, 46] on input "text" at bounding box center [153, 44] width 42 height 8
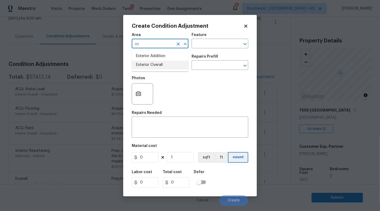
click at [151, 67] on li "Exterior Overall" at bounding box center [160, 65] width 57 height 9
type input "Exterior Overall"
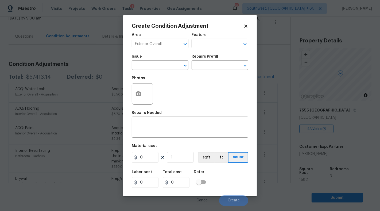
click at [135, 73] on span "Issue ​" at bounding box center [160, 63] width 57 height 22
click at [136, 69] on input "text" at bounding box center [153, 66] width 42 height 8
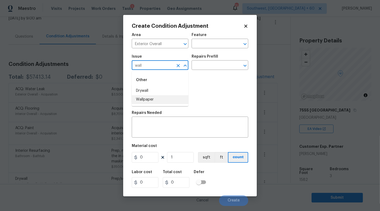
click at [146, 100] on li "Wallpaper" at bounding box center [160, 99] width 57 height 9
type input "Wallpaper"
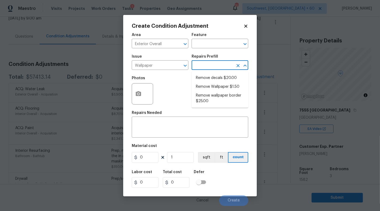
click at [204, 69] on input "text" at bounding box center [213, 66] width 42 height 8
click at [213, 87] on li "Remove Wallpaper $1.50" at bounding box center [220, 87] width 57 height 9
type input "Walls and Ceiling"
type textarea "Remove wallpaper and texture walls to best match existing conditions"
type input "1.5"
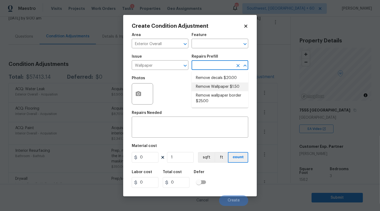
type input "1.5"
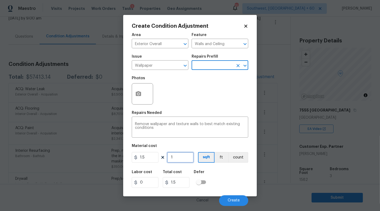
click at [175, 159] on input "1" at bounding box center [180, 157] width 27 height 11
drag, startPoint x: 140, startPoint y: 159, endPoint x: 154, endPoint y: 159, distance: 13.6
click at [154, 159] on input "1.5" at bounding box center [145, 157] width 27 height 11
type input "200"
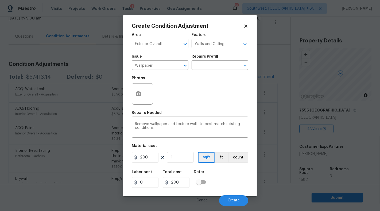
click at [230, 172] on div "Labor cost 0 Total cost 200 Defer" at bounding box center [190, 179] width 117 height 24
click at [136, 92] on icon "button" at bounding box center [138, 94] width 6 height 6
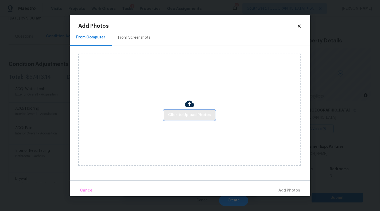
click at [193, 117] on span "Click to Upload Photos" at bounding box center [189, 115] width 43 height 7
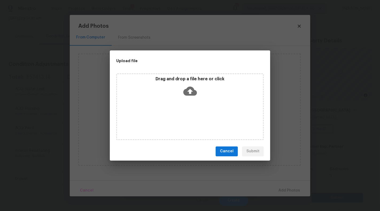
click at [192, 90] on icon at bounding box center [190, 91] width 14 height 9
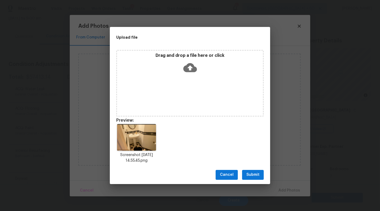
click at [249, 176] on span "Submit" at bounding box center [252, 175] width 13 height 7
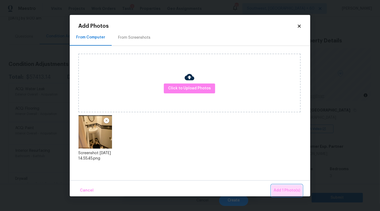
click at [285, 191] on span "Add 1 Photo(s)" at bounding box center [287, 191] width 26 height 7
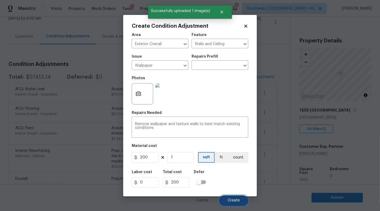
click at [236, 201] on span "Create" at bounding box center [234, 201] width 12 height 4
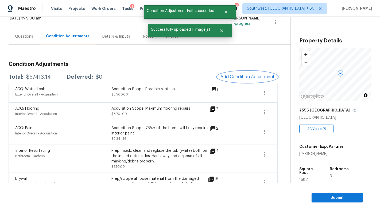
scroll to position [59, 0]
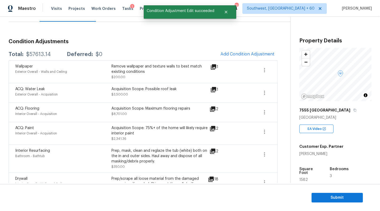
click at [124, 44] on h3 "Condition Adjustments" at bounding box center [143, 41] width 269 height 5
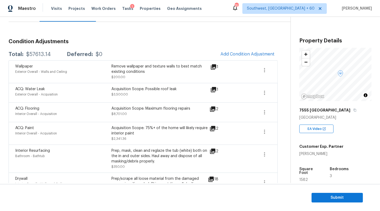
scroll to position [0, 0]
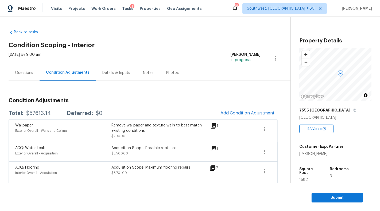
click at [25, 72] on div "Questions" at bounding box center [24, 72] width 18 height 5
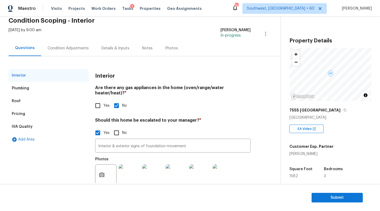
scroll to position [33, 0]
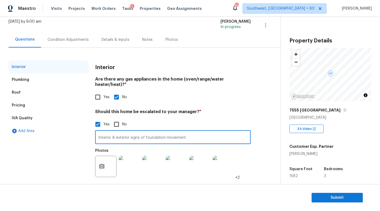
click at [112, 134] on input "Interior & exterior signs of foundation movement" at bounding box center [173, 138] width 156 height 13
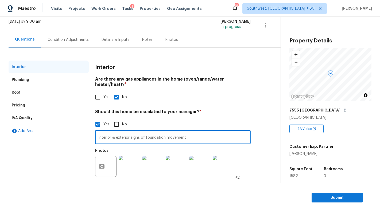
click at [196, 132] on input "Interior & exterior signs of foundation movement" at bounding box center [173, 138] width 156 height 13
click at [193, 134] on input "Interior & exterior signs of foundation movement" at bounding box center [173, 138] width 156 height 13
click at [230, 132] on input "Interior & exterior signs of foundation movement at 00.48/ 02.24/ 00.34 in the …" at bounding box center [173, 138] width 156 height 13
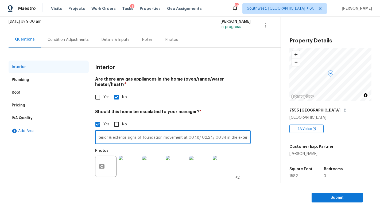
click at [230, 132] on input "Interior & exterior signs of foundation movement at 00.48/ 02.24/ 00.34 in the …" at bounding box center [173, 138] width 156 height 13
type input "Interior & exterior signs of foundation movement at 00.48/ 02.24/ 00.34 in the …"
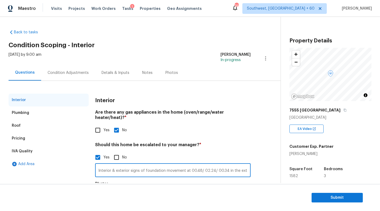
click at [251, 124] on div "Interior Plumbing Roof Pricing IVA Quality Add Area Interior Are there any gas …" at bounding box center [138, 157] width 259 height 126
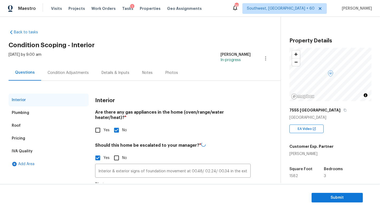
scroll to position [33, 0]
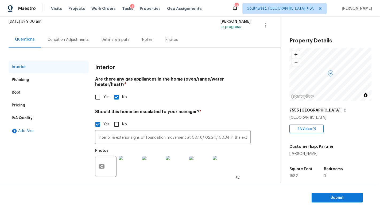
click at [66, 39] on div "Condition Adjustments" at bounding box center [68, 39] width 41 height 5
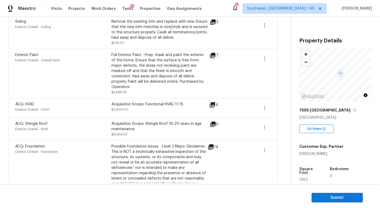
scroll to position [377, 0]
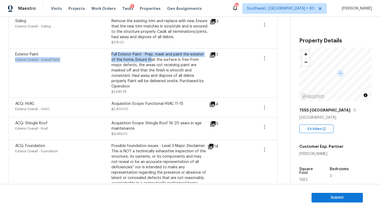
drag, startPoint x: 111, startPoint y: 55, endPoint x: 147, endPoint y: 60, distance: 36.2
click at [147, 60] on div "Exterior Paint Exterior Overall - Overall Paint Full Exterior Paint - Prep, mas…" at bounding box center [111, 73] width 192 height 43
click at [98, 67] on div "Exterior Paint Exterior Overall - Overall Paint" at bounding box center [63, 73] width 96 height 43
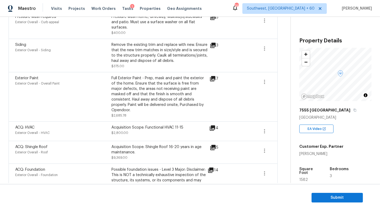
scroll to position [354, 0]
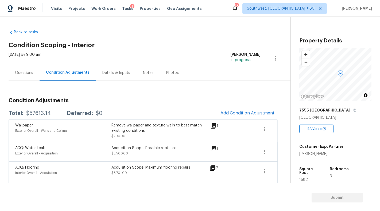
click at [28, 76] on div "Questions" at bounding box center [24, 73] width 31 height 16
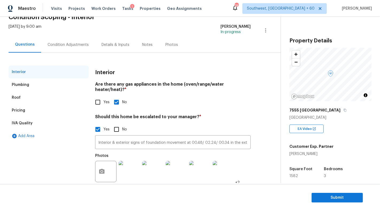
scroll to position [27, 0]
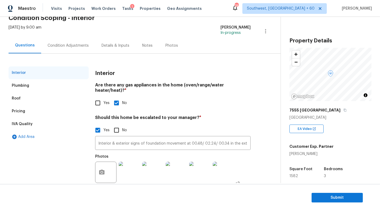
click at [69, 47] on div "Condition Adjustments" at bounding box center [68, 45] width 41 height 5
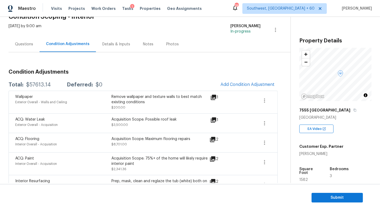
scroll to position [30, 0]
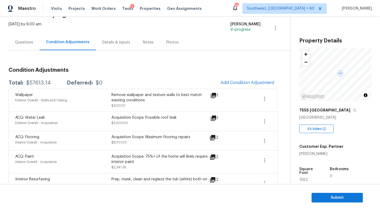
click at [165, 142] on div "Acquisition Scope: Maximum flooring repairs $8,701.00" at bounding box center [159, 141] width 96 height 13
click at [213, 140] on icon at bounding box center [212, 137] width 5 height 5
click at [263, 121] on icon "button" at bounding box center [264, 121] width 6 height 6
click at [272, 117] on link "Edit" at bounding box center [294, 120] width 45 height 8
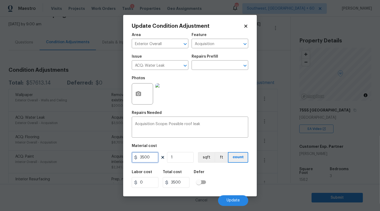
click at [149, 159] on input "3500" at bounding box center [145, 157] width 27 height 11
type input "2500"
click at [182, 180] on input "2500" at bounding box center [176, 182] width 27 height 11
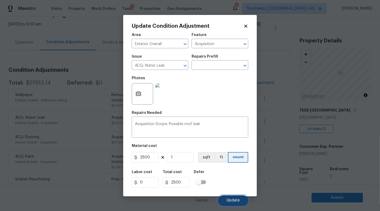
click at [236, 199] on button "Update" at bounding box center [233, 201] width 30 height 11
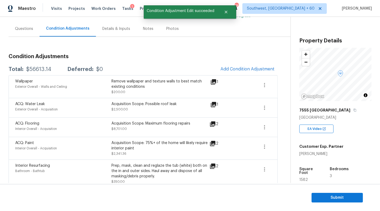
scroll to position [45, 0]
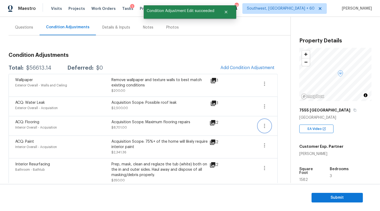
click at [261, 126] on icon "button" at bounding box center [264, 126] width 6 height 6
click at [283, 122] on div "Edit" at bounding box center [295, 124] width 42 height 5
click at [278, 139] on body "Maestro Visits Projects Work Orders Tasks 1 Properties Geo Assignments 782 Sout…" at bounding box center [190, 105] width 380 height 211
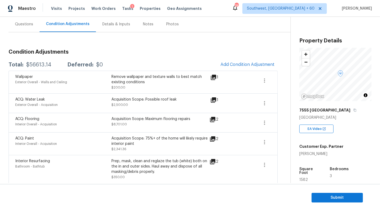
scroll to position [48, 0]
click at [262, 122] on icon "button" at bounding box center [264, 123] width 6 height 6
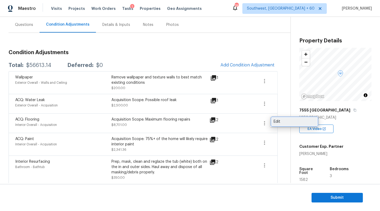
click at [276, 121] on div "Edit" at bounding box center [295, 121] width 42 height 5
click at [273, 145] on body "Maestro Visits Projects Work Orders Tasks 1 Properties Geo Assignments 782 Sout…" at bounding box center [190, 105] width 380 height 211
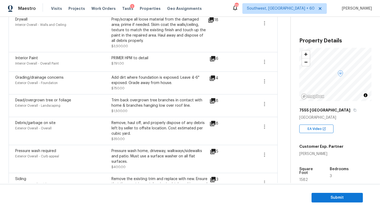
scroll to position [0, 0]
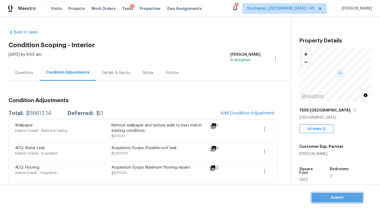
click at [336, 199] on span "Submit" at bounding box center [337, 198] width 43 height 7
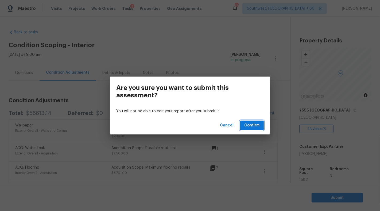
click at [251, 126] on span "Confirm" at bounding box center [251, 125] width 15 height 7
